Goal: Task Accomplishment & Management: Manage account settings

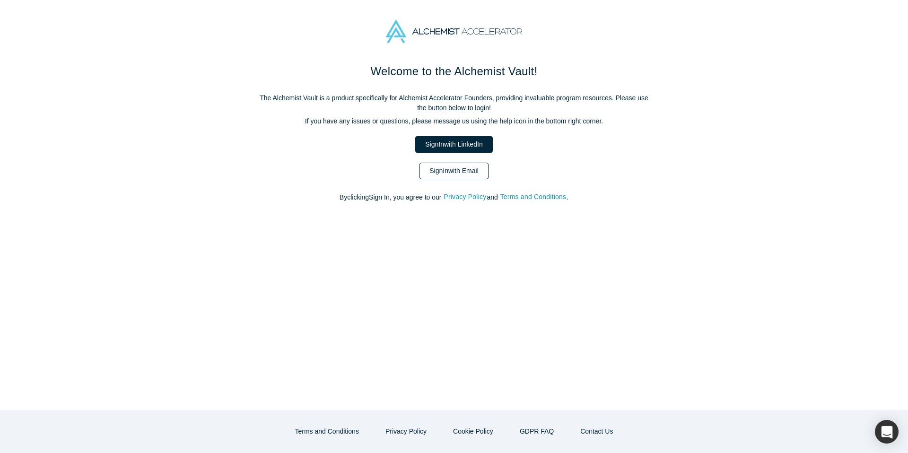
click at [451, 173] on link "Sign In with Email" at bounding box center [453, 171] width 69 height 17
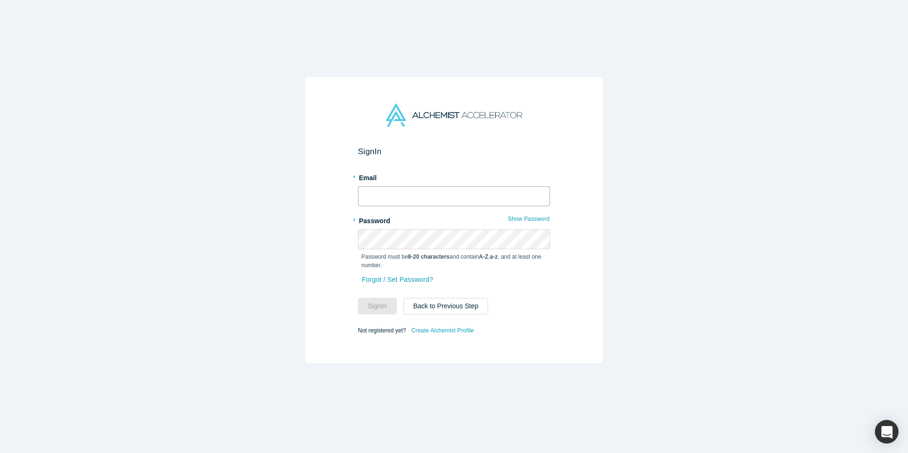
type input "[PERSON_NAME][EMAIL_ADDRESS][DOMAIN_NAME]"
click at [425, 202] on input "[PERSON_NAME][EMAIL_ADDRESS][DOMAIN_NAME]" at bounding box center [454, 196] width 192 height 20
click at [352, 288] on div "Sign In * Email [PERSON_NAME][EMAIL_ADDRESS][DOMAIN_NAME] * Password Show Passw…" at bounding box center [454, 220] width 298 height 286
click at [384, 307] on button "Sign In" at bounding box center [377, 306] width 39 height 17
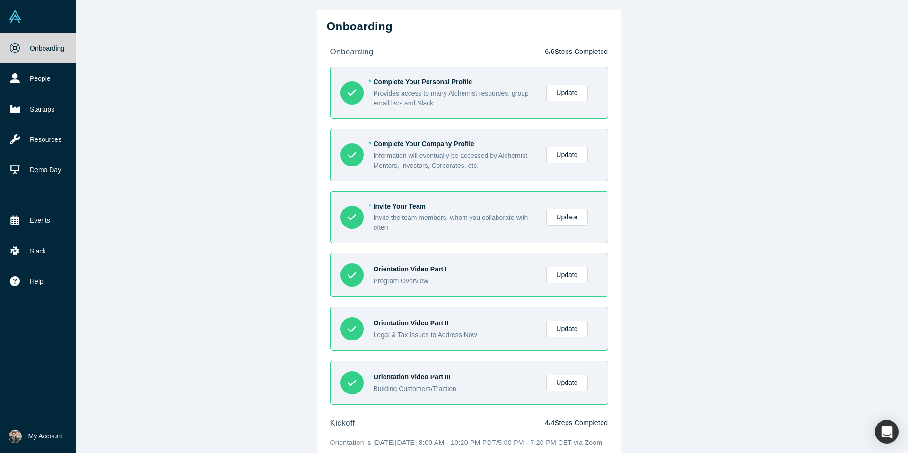
click at [39, 434] on span "My Account" at bounding box center [45, 436] width 34 height 10
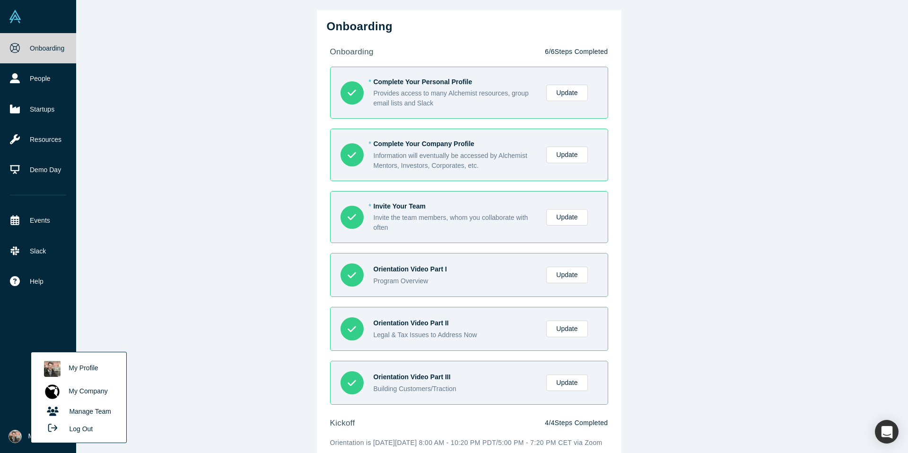
click at [78, 366] on link "My Profile" at bounding box center [78, 368] width 78 height 23
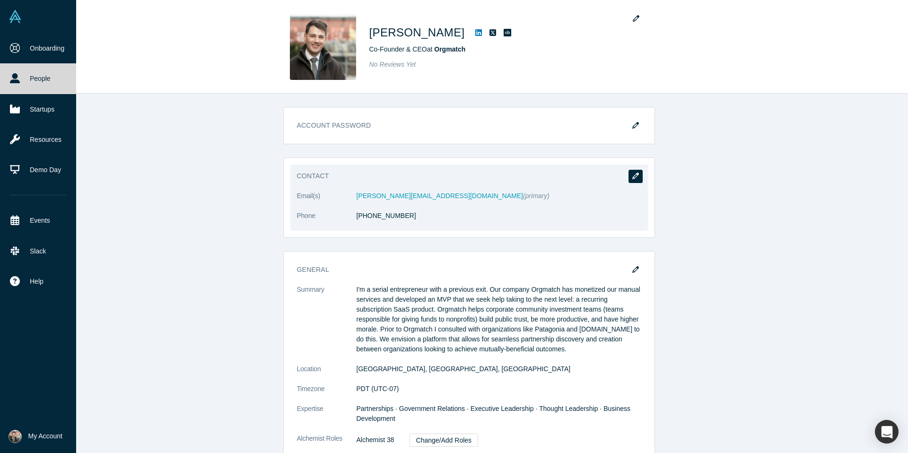
click at [633, 177] on icon "button" at bounding box center [635, 176] width 7 height 7
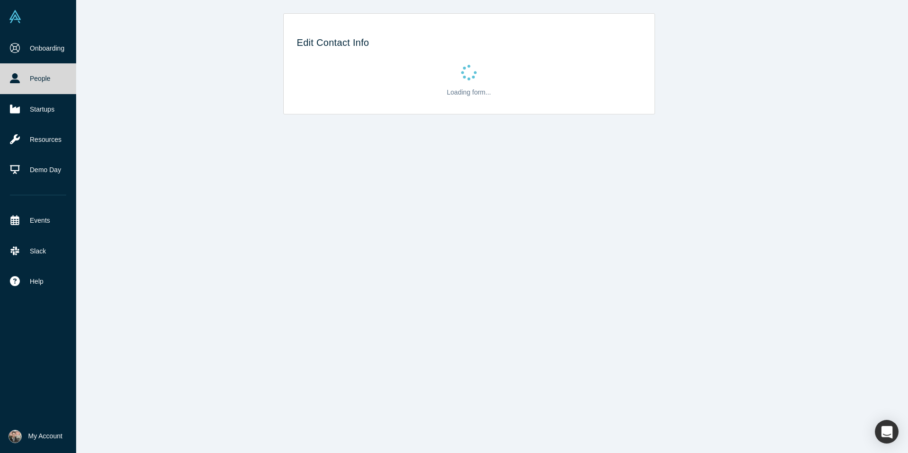
select select "CA"
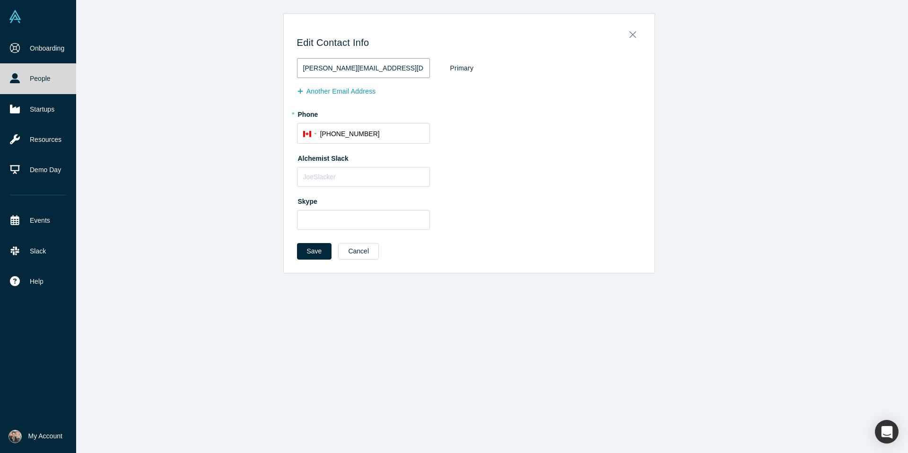
click at [396, 70] on input "[PERSON_NAME][EMAIL_ADDRESS][DOMAIN_NAME]" at bounding box center [363, 68] width 133 height 20
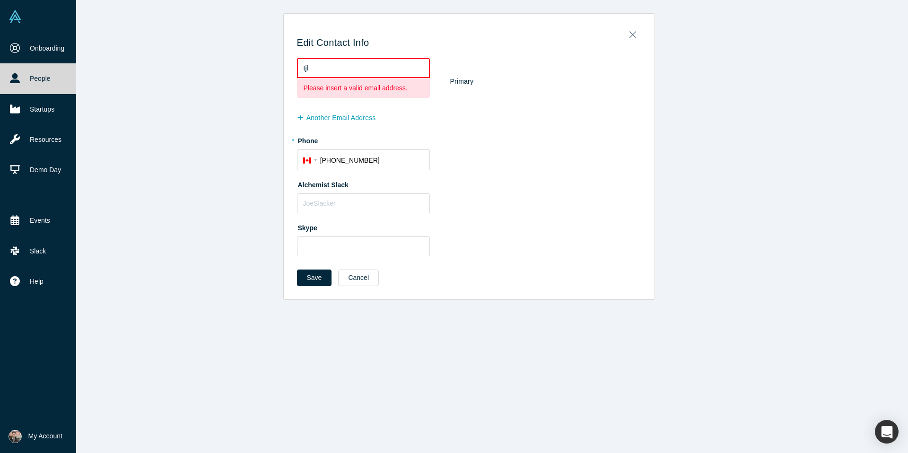
type input "[EMAIL_ADDRESS][DOMAIN_NAME]"
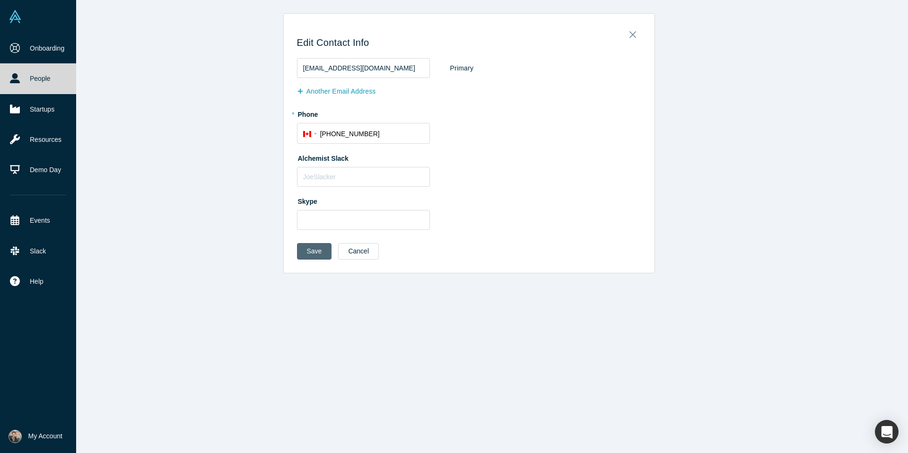
click at [318, 250] on button "Save" at bounding box center [314, 251] width 35 height 17
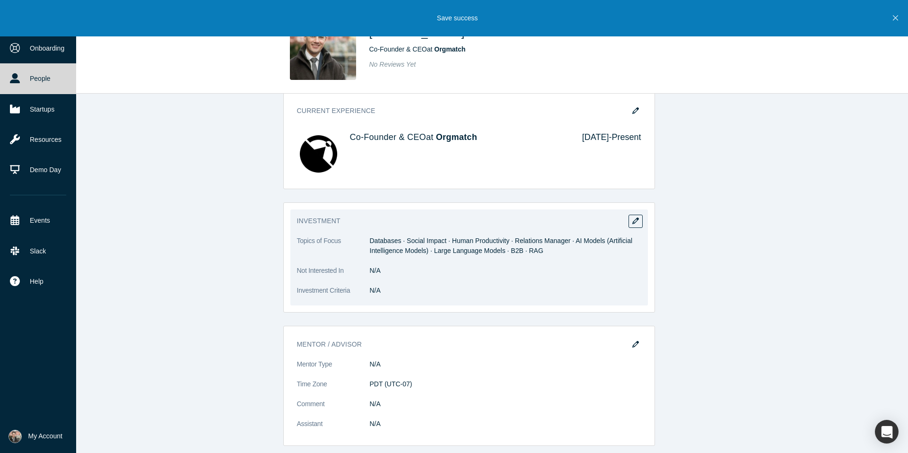
scroll to position [407, 0]
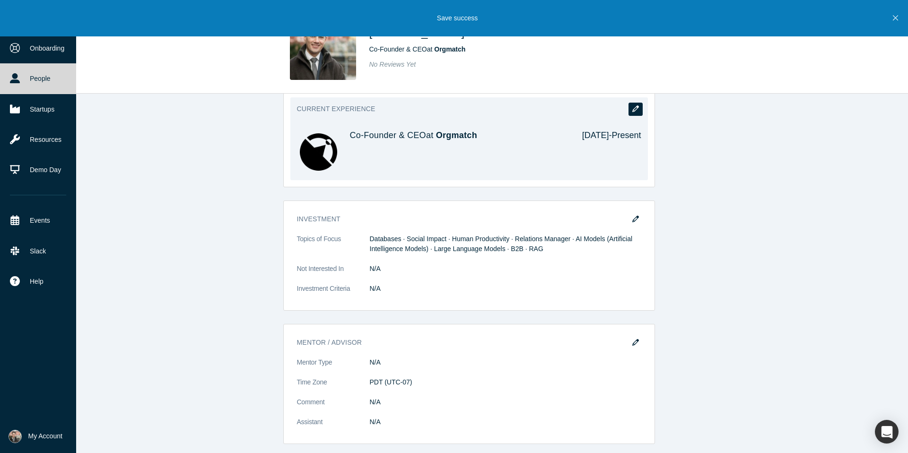
click at [640, 110] on button "button" at bounding box center [635, 109] width 14 height 13
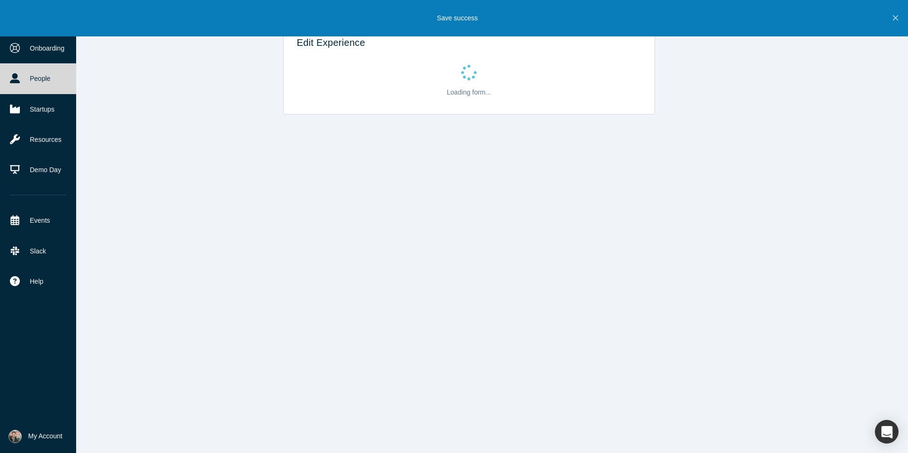
scroll to position [0, 0]
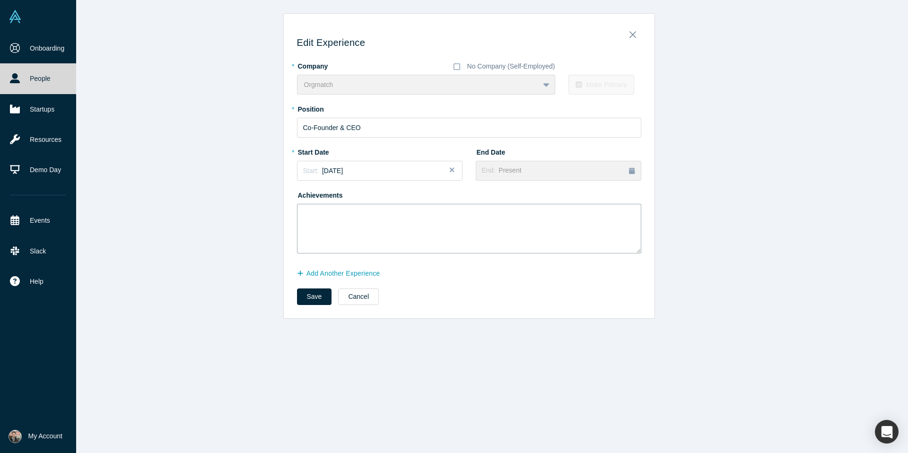
click at [327, 217] on textarea at bounding box center [469, 229] width 344 height 50
click at [16, 440] on img at bounding box center [15, 436] width 13 height 13
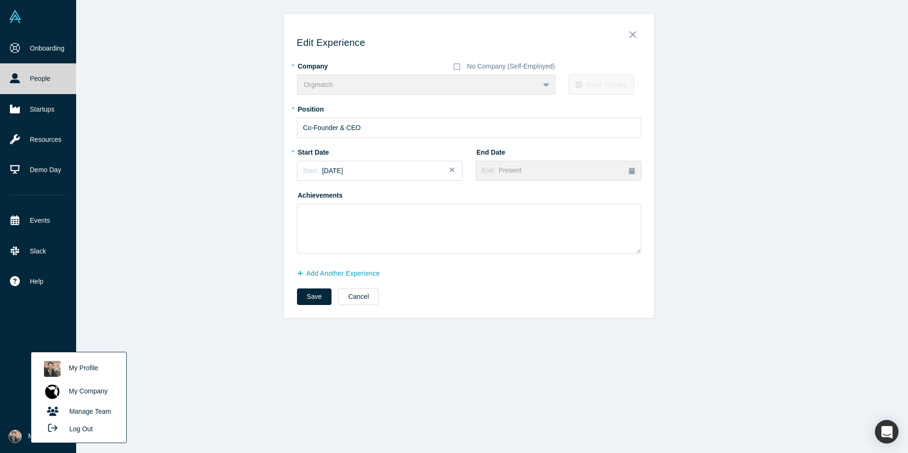
click at [84, 386] on link "My Company" at bounding box center [78, 391] width 78 height 23
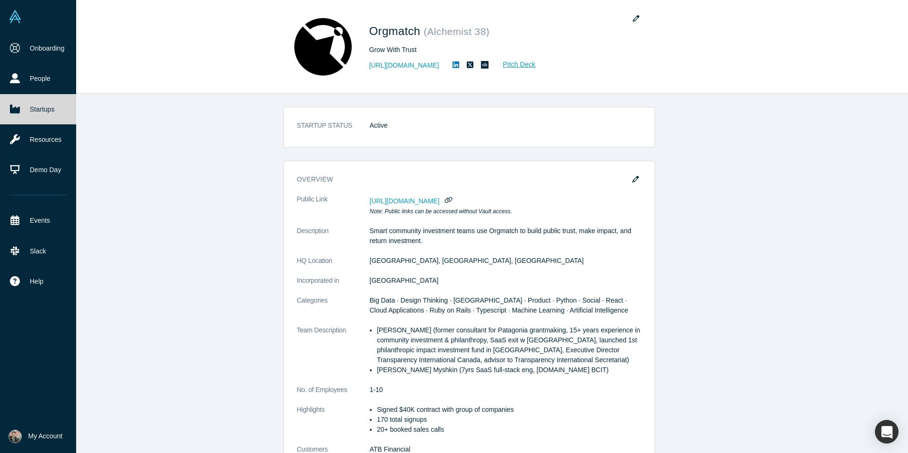
scroll to position [0, 0]
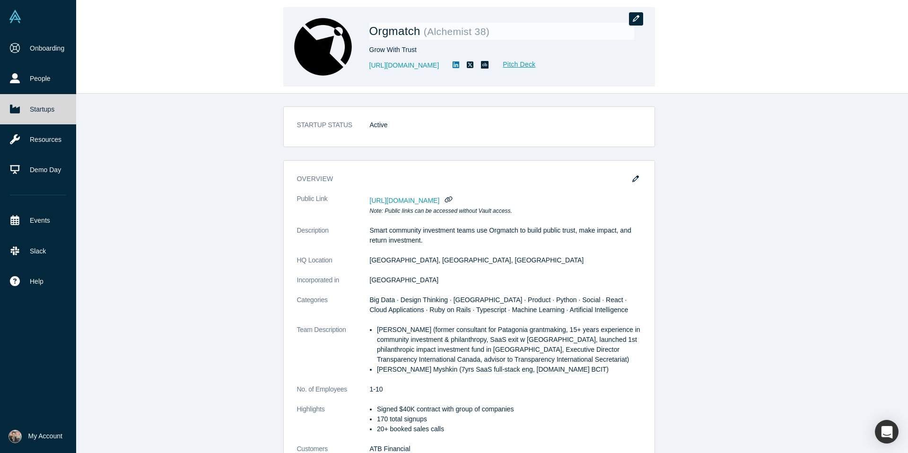
click at [638, 18] on icon "button" at bounding box center [636, 18] width 7 height 7
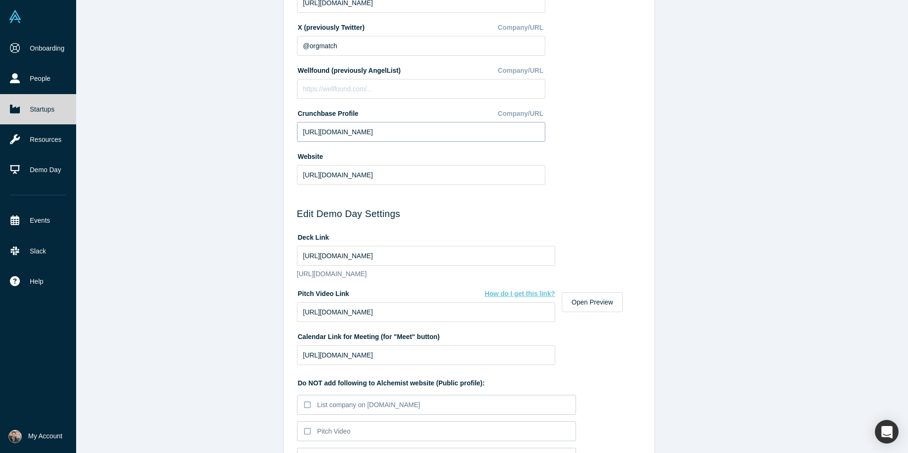
scroll to position [382, 0]
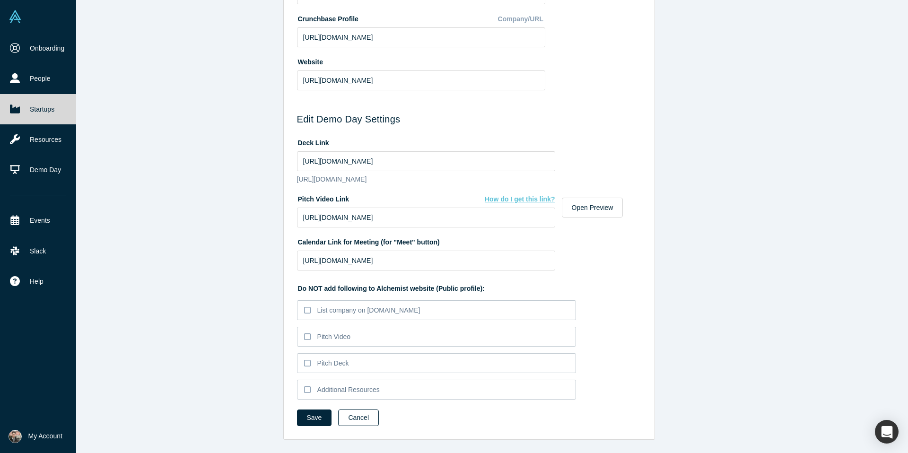
click at [363, 419] on button "Cancel" at bounding box center [358, 418] width 41 height 17
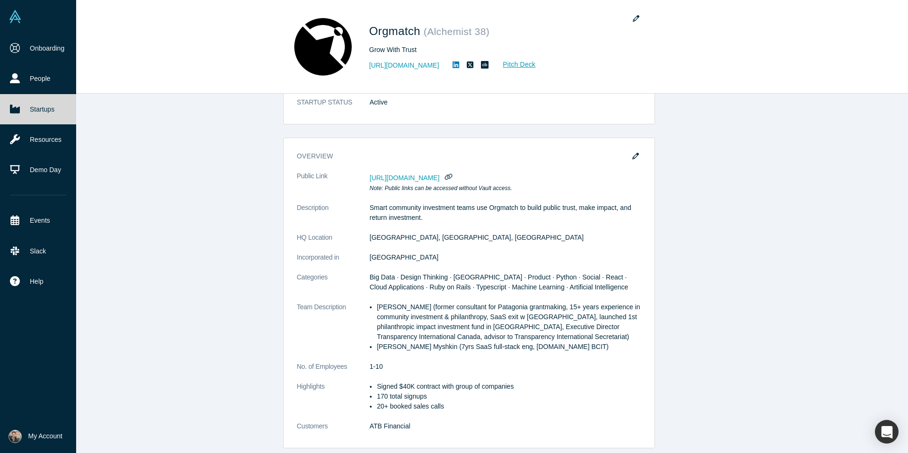
scroll to position [0, 0]
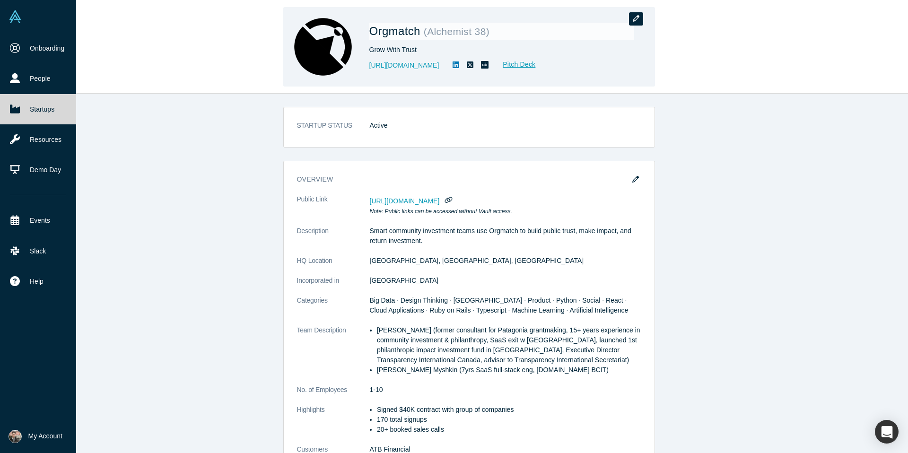
click at [634, 21] on icon "button" at bounding box center [636, 18] width 7 height 7
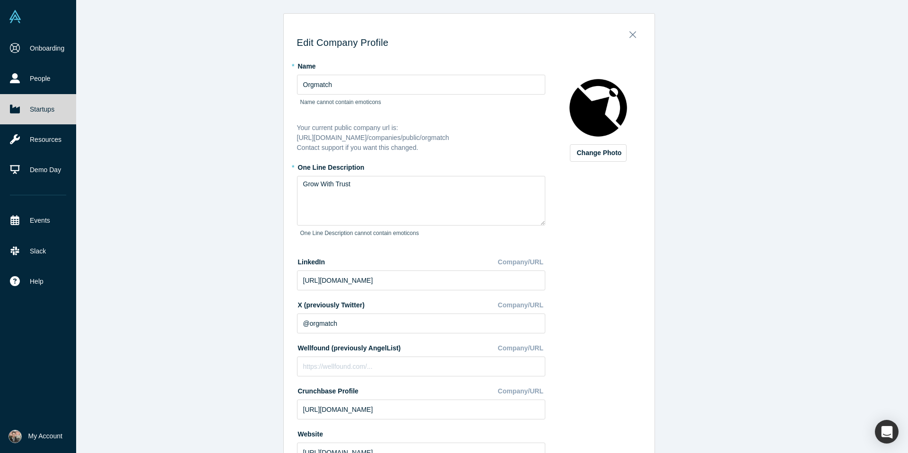
scroll to position [4, 0]
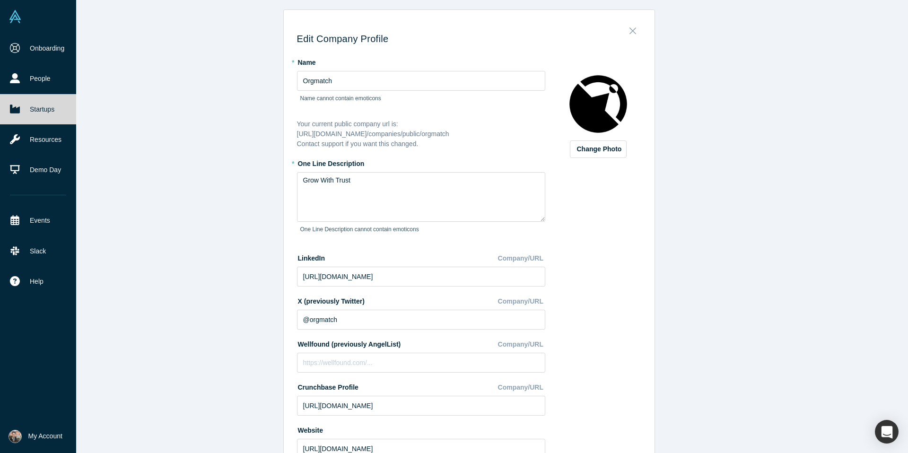
click at [635, 26] on icon "Close" at bounding box center [632, 31] width 7 height 10
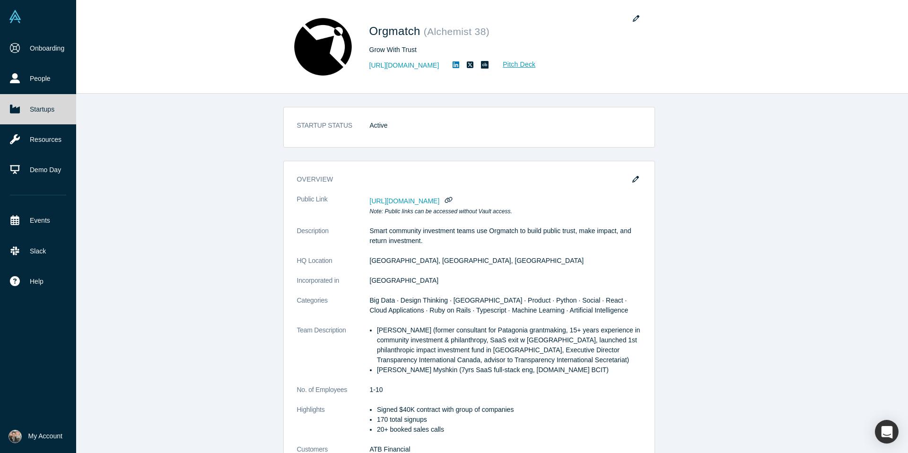
click at [388, 125] on dd "Active" at bounding box center [505, 126] width 271 height 10
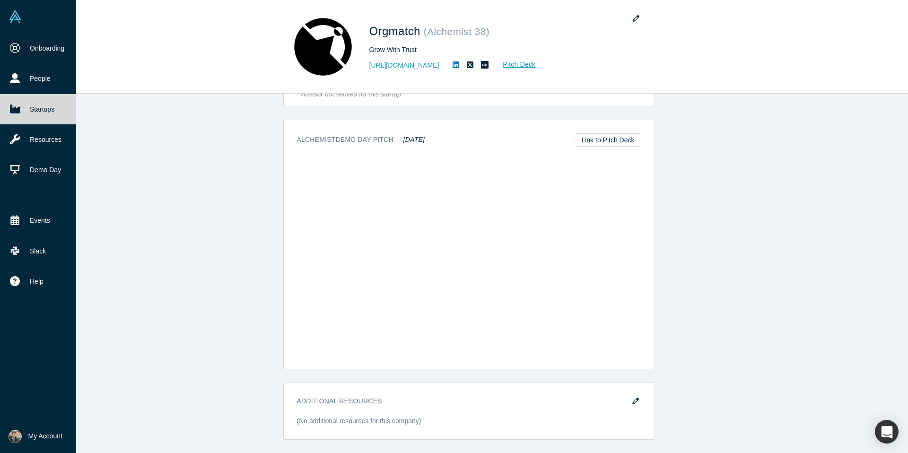
scroll to position [678, 0]
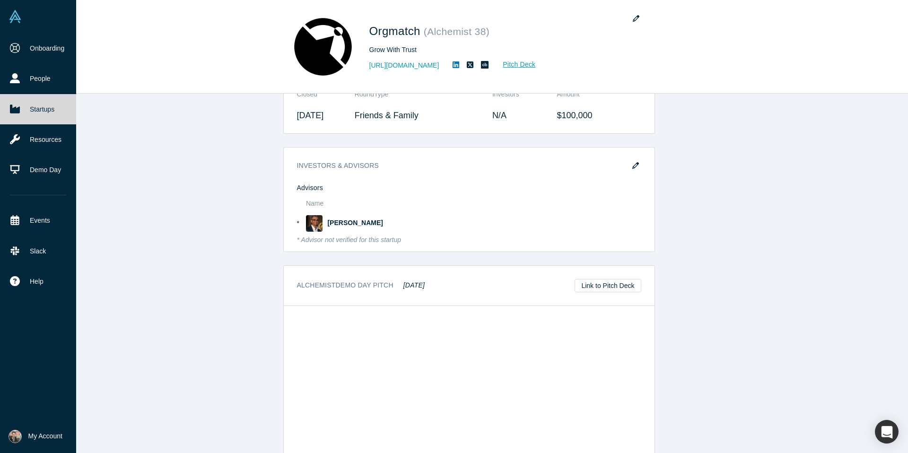
click at [52, 442] on button "My Account" at bounding box center [36, 436] width 54 height 13
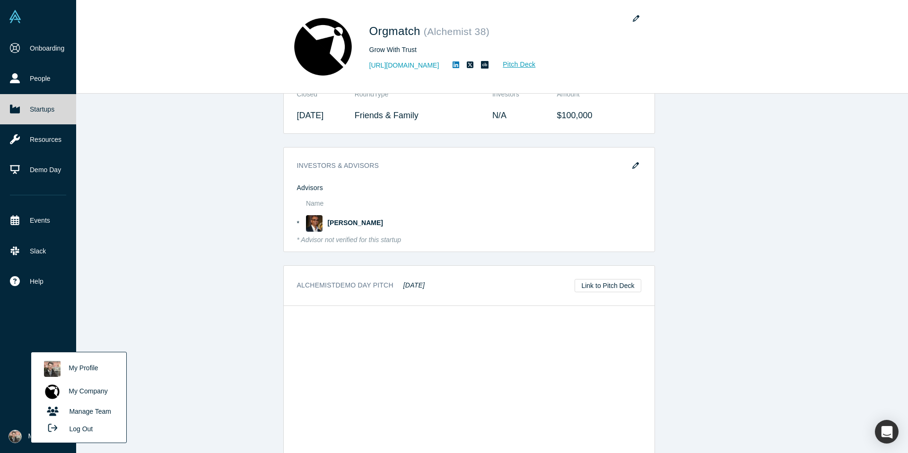
click at [79, 410] on link "Manage Team" at bounding box center [78, 411] width 78 height 17
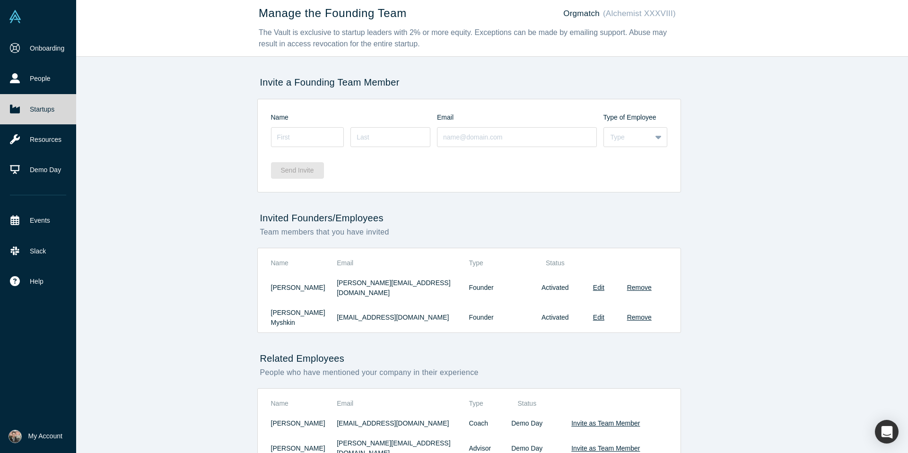
scroll to position [19, 0]
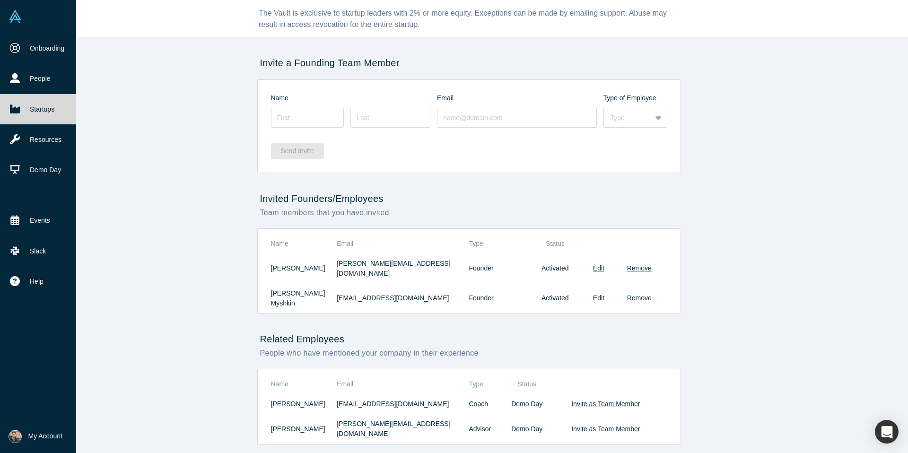
click at [642, 293] on button "Remove" at bounding box center [639, 298] width 25 height 10
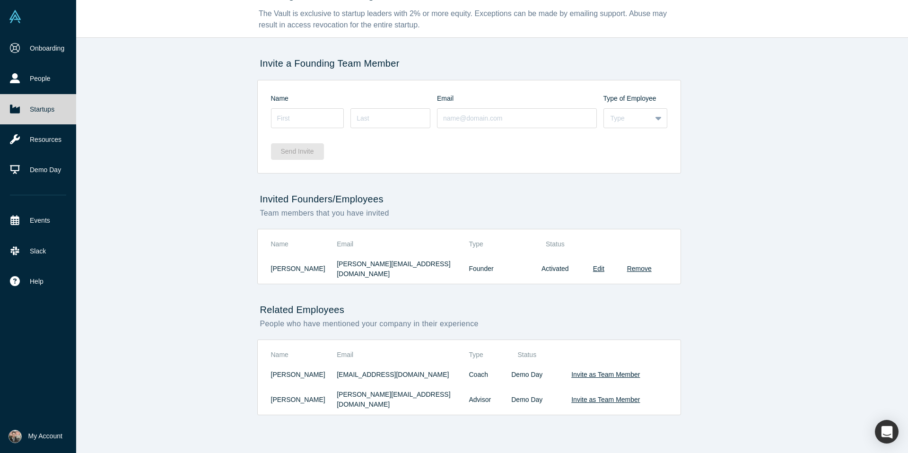
scroll to position [0, 0]
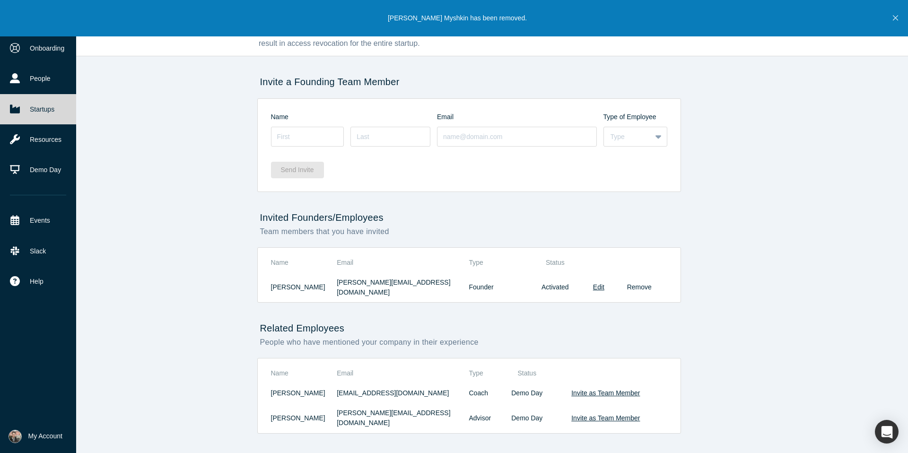
click at [640, 283] on button "Remove" at bounding box center [639, 287] width 25 height 10
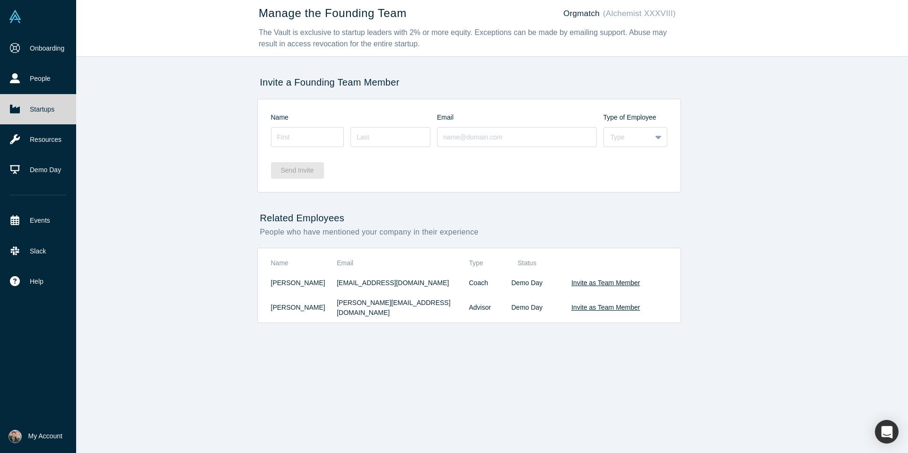
scroll to position [0, 0]
click at [18, 433] on img at bounding box center [15, 436] width 13 height 13
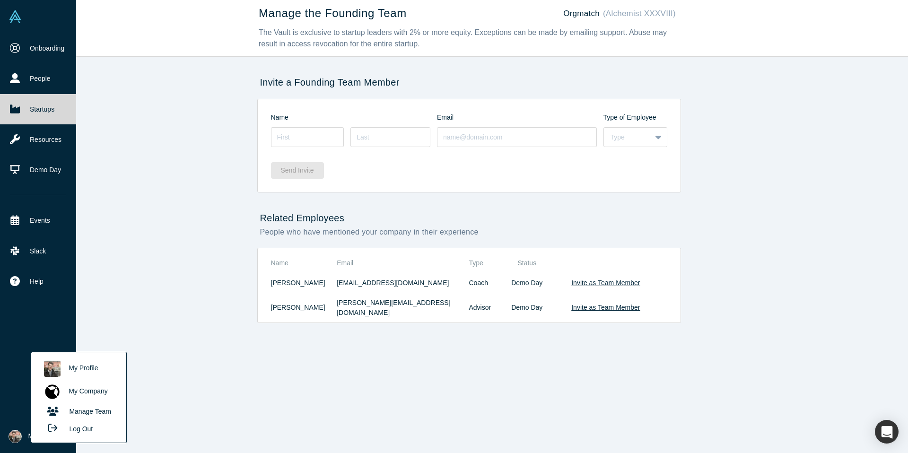
click at [68, 392] on link "My Company" at bounding box center [78, 391] width 78 height 23
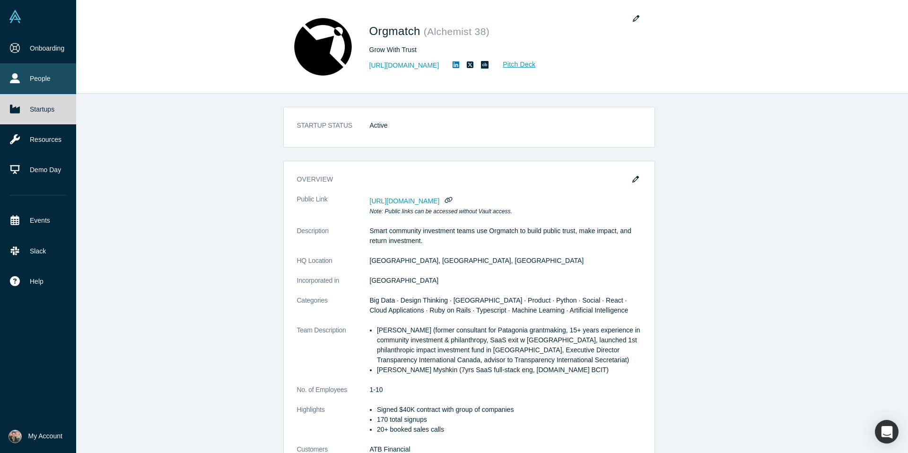
click at [54, 71] on link "People" at bounding box center [38, 78] width 76 height 30
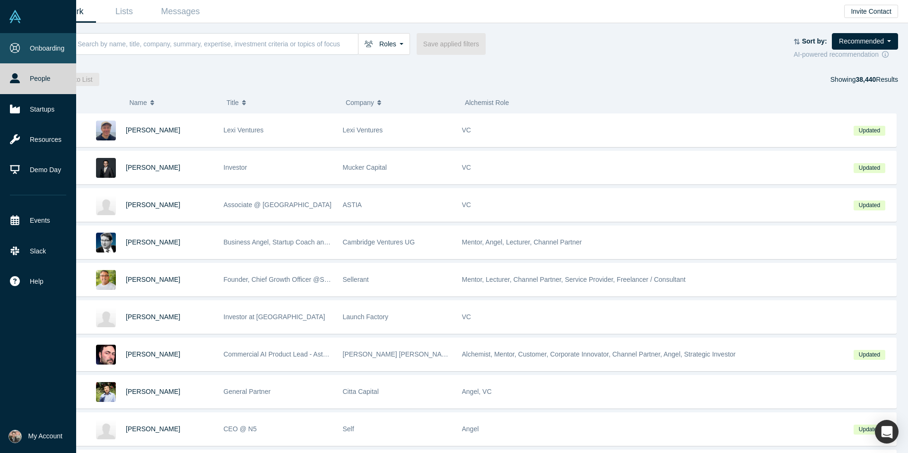
click at [20, 41] on link "Onboarding" at bounding box center [38, 48] width 76 height 30
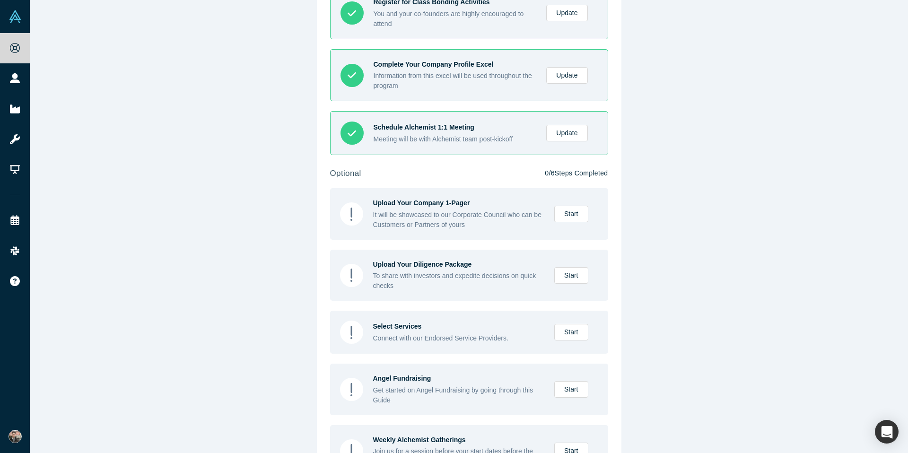
scroll to position [628, 0]
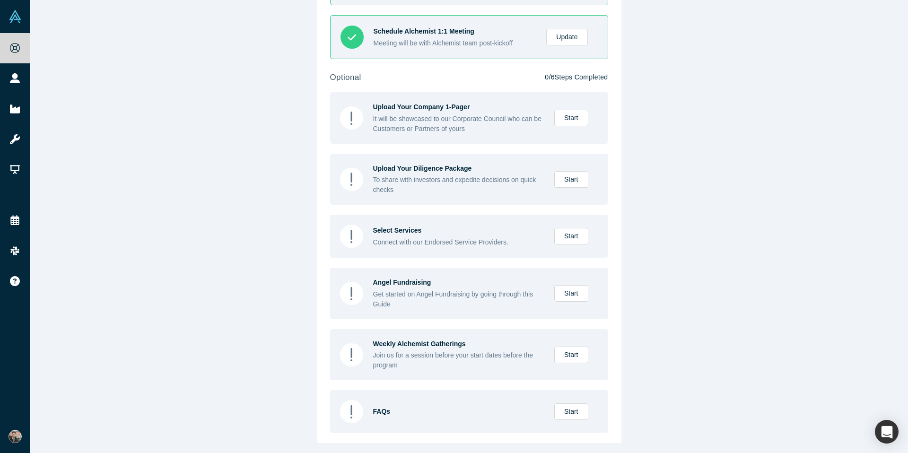
click at [20, 440] on button "My Account" at bounding box center [19, 436] width 20 height 13
click at [87, 410] on link "Manage Team" at bounding box center [78, 411] width 78 height 17
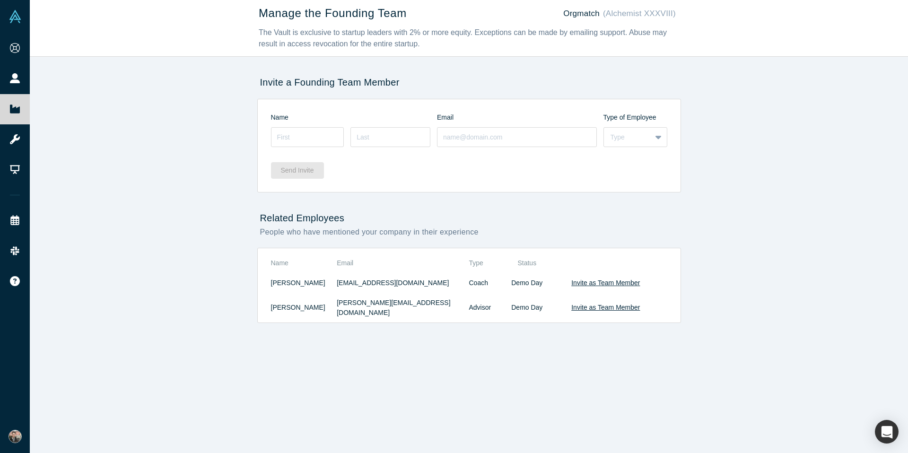
click at [26, 432] on button "My Account" at bounding box center [19, 436] width 20 height 13
click at [76, 386] on link "My Company" at bounding box center [78, 391] width 78 height 23
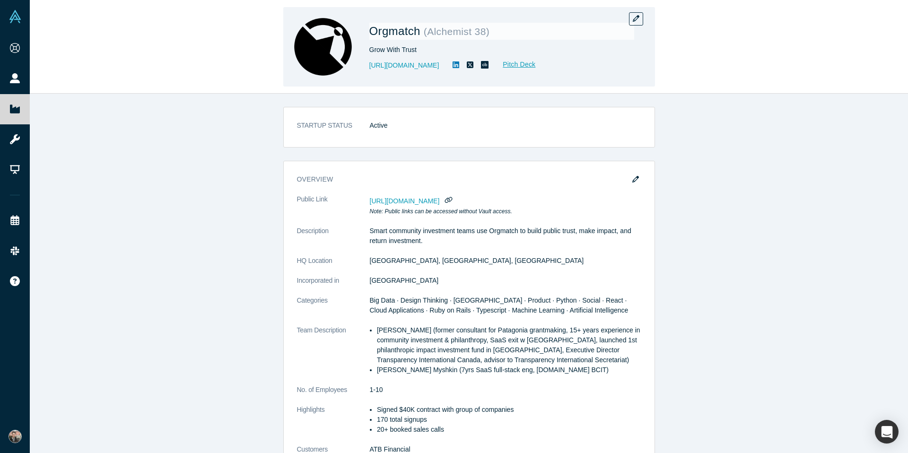
scroll to position [0, 0]
click at [649, 12] on div "Orgmatch ( Alchemist 38 ) Grow With Trust [URL][DOMAIN_NAME] Pitch Deck" at bounding box center [469, 46] width 372 height 79
click at [636, 17] on icon "button" at bounding box center [636, 18] width 7 height 7
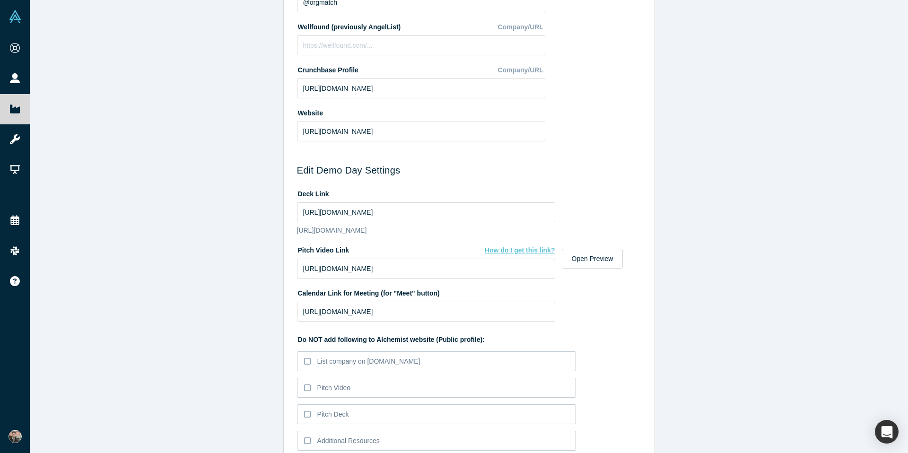
scroll to position [382, 0]
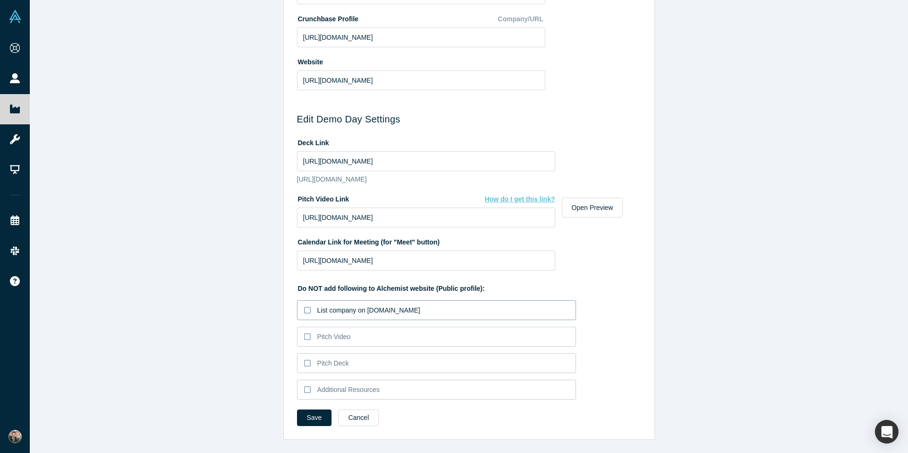
click at [347, 313] on div "List company on [DOMAIN_NAME]" at bounding box center [368, 310] width 103 height 10
click at [0, 0] on input "List company on [DOMAIN_NAME]" at bounding box center [0, 0] width 0 height 0
click at [347, 313] on div "List company on [DOMAIN_NAME]" at bounding box center [368, 310] width 103 height 10
click at [0, 0] on input "List company on [DOMAIN_NAME]" at bounding box center [0, 0] width 0 height 0
click at [369, 419] on button "Cancel" at bounding box center [358, 418] width 41 height 17
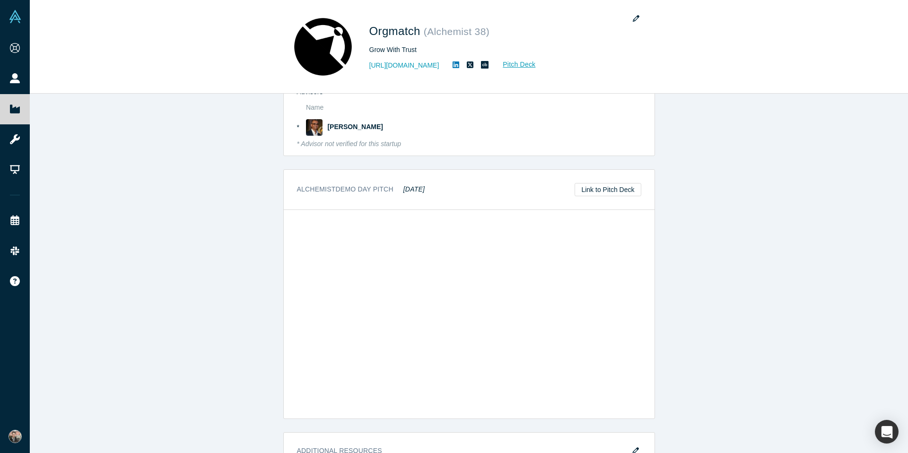
scroll to position [783, 0]
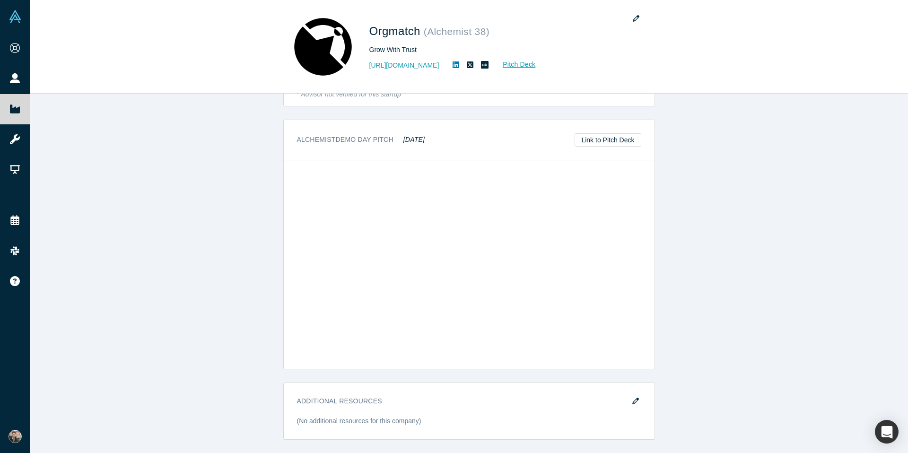
click at [4, 440] on li "My Account My Profile My Company Manage Team Log Out" at bounding box center [15, 436] width 30 height 33
click at [28, 435] on span "My Account" at bounding box center [28, 436] width 0 height 10
click at [91, 366] on link "My Profile" at bounding box center [78, 368] width 78 height 23
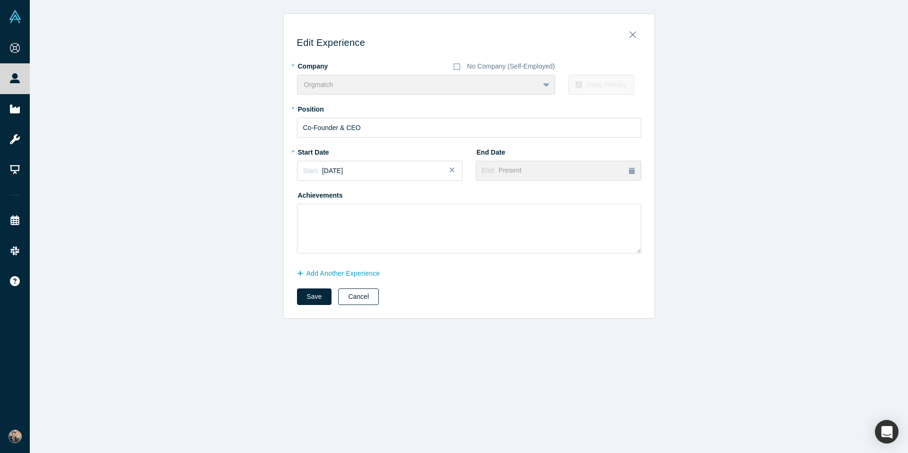
click at [364, 297] on button "Cancel" at bounding box center [358, 296] width 41 height 17
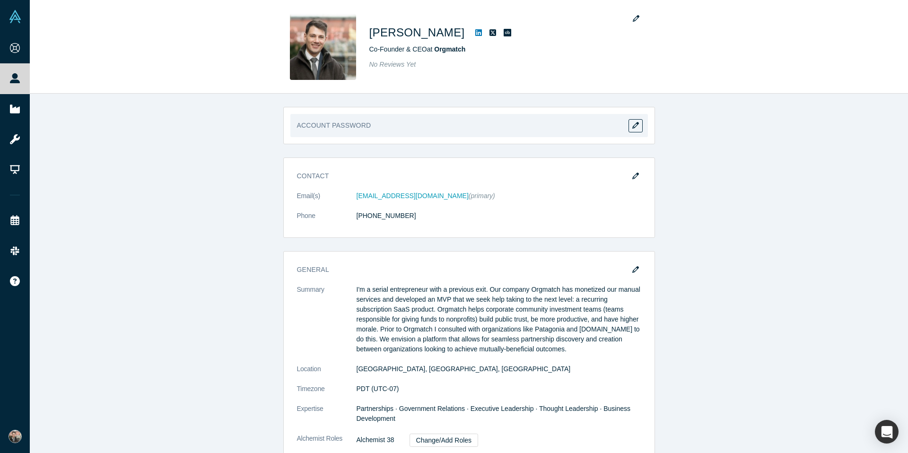
click at [438, 118] on div "Account Password" at bounding box center [469, 125] width 358 height 23
click at [437, 124] on h3 "Account Password" at bounding box center [469, 129] width 344 height 17
click at [628, 121] on div "Account Password" at bounding box center [469, 125] width 372 height 37
click at [632, 123] on icon "button" at bounding box center [635, 125] width 7 height 7
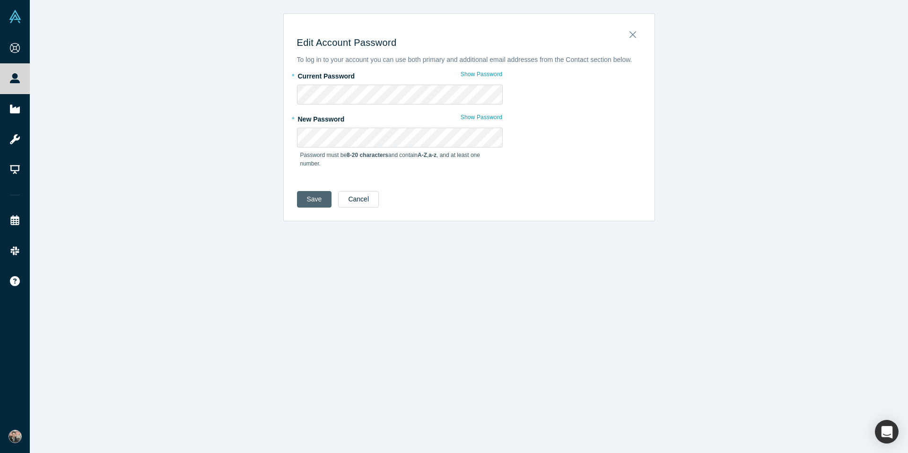
click at [314, 199] on button "Save" at bounding box center [314, 199] width 35 height 17
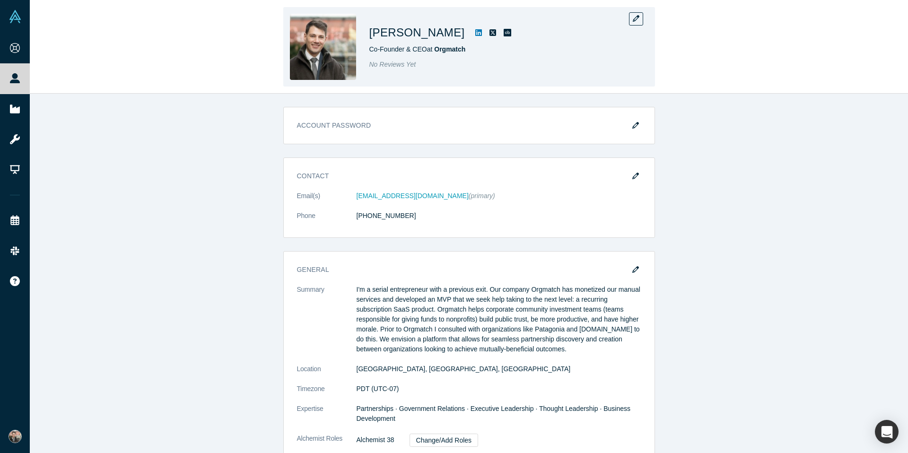
click at [254, 48] on div "[PERSON_NAME] Co-Founder & CEO at Orgmatch No Reviews Yet" at bounding box center [469, 46] width 878 height 93
